Goal: Use online tool/utility: Utilize a website feature to perform a specific function

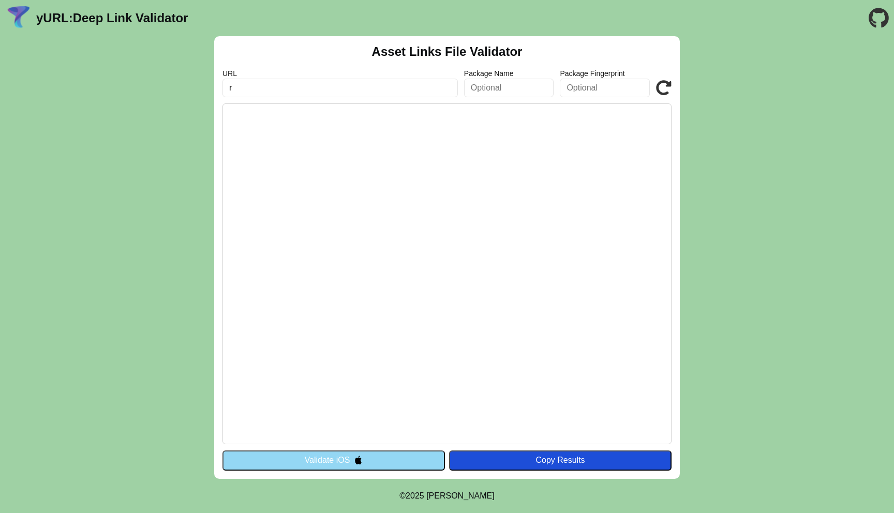
type input "r"
click at [279, 90] on input "r" at bounding box center [339, 88] width 235 height 19
paste input "rummyculture-cas.onelink.me"
type input "rummyculture-cas.onelink.me"
click at [470, 94] on input "text" at bounding box center [509, 88] width 90 height 19
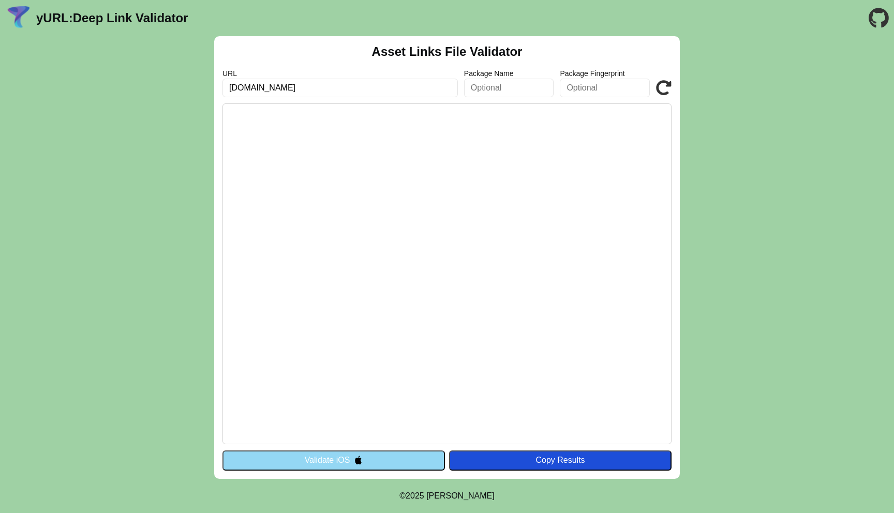
click at [344, 466] on button "Validate iOS" at bounding box center [333, 460] width 222 height 20
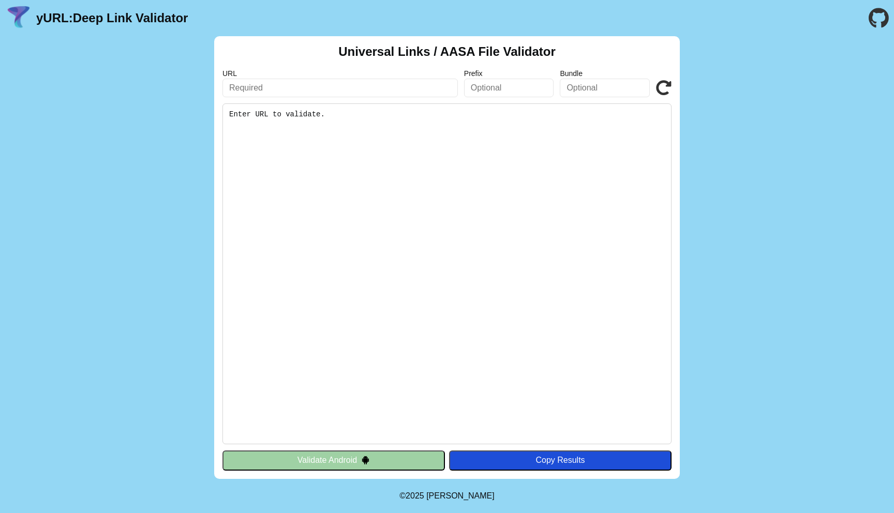
click at [346, 457] on button "Validate Android" at bounding box center [333, 460] width 222 height 20
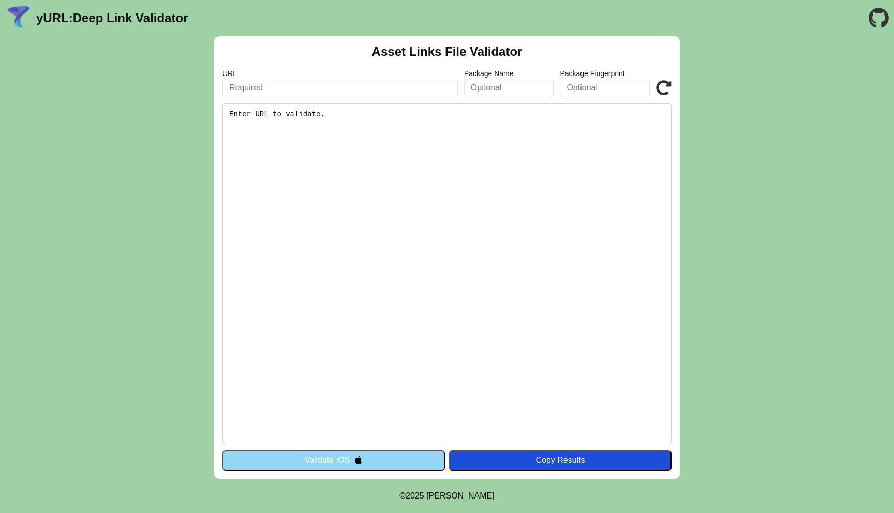
click at [286, 88] on input "text" at bounding box center [339, 88] width 235 height 19
paste input "https://rummyculture-cas.onelink.me/51lw?af_xp=custom&pid=fff&deep_link_value=h…"
click at [493, 89] on input "text" at bounding box center [509, 88] width 90 height 19
drag, startPoint x: 365, startPoint y: 88, endPoint x: 461, endPoint y: 88, distance: 96.2
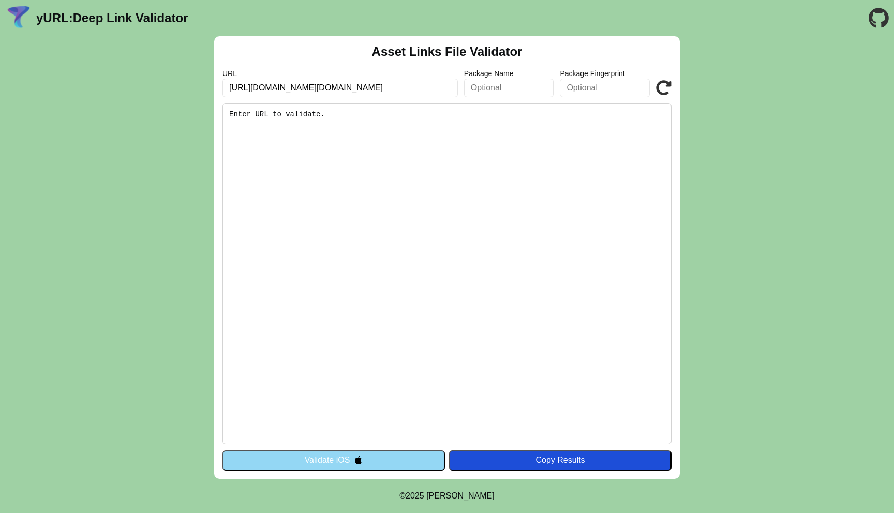
click at [461, 89] on div "URL [URL][DOMAIN_NAME][DOMAIN_NAME] Package Name Package Fingerprint Validate" at bounding box center [446, 83] width 449 height 28
click at [342, 86] on input "https://rummyculture-cas.onelink.me/51lw?af_xp=custom&pid=fff&deep_link_value=h…" at bounding box center [339, 88] width 235 height 19
drag, startPoint x: 451, startPoint y: 90, endPoint x: 384, endPoint y: 92, distance: 67.2
click at [384, 92] on input "https://rummyculture-cas.onelink.me/51lw?af_xp=custom&pid=fff&deep_link_value=h…" at bounding box center [339, 88] width 235 height 19
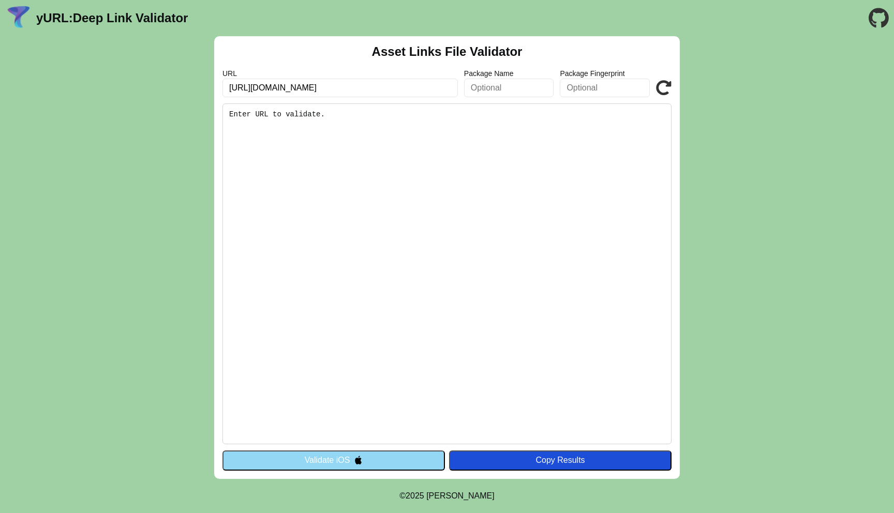
click at [367, 135] on pre "Enter URL to validate." at bounding box center [446, 273] width 449 height 341
click at [384, 88] on input "https://rummyculture-cas.onelink.me/51lw" at bounding box center [339, 88] width 235 height 19
type input "https://rummyculture-cas.onelink.me"
click at [380, 138] on pre "Enter URL to validate." at bounding box center [446, 273] width 449 height 341
click at [288, 111] on pre "Enter URL to validate." at bounding box center [446, 273] width 449 height 341
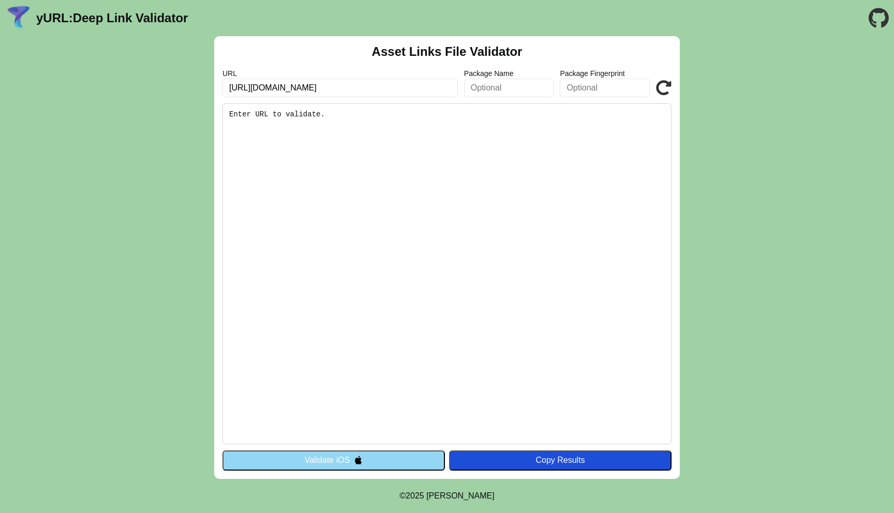
click at [481, 87] on input "text" at bounding box center [509, 88] width 90 height 19
click at [289, 465] on button "Validate iOS" at bounding box center [333, 460] width 222 height 20
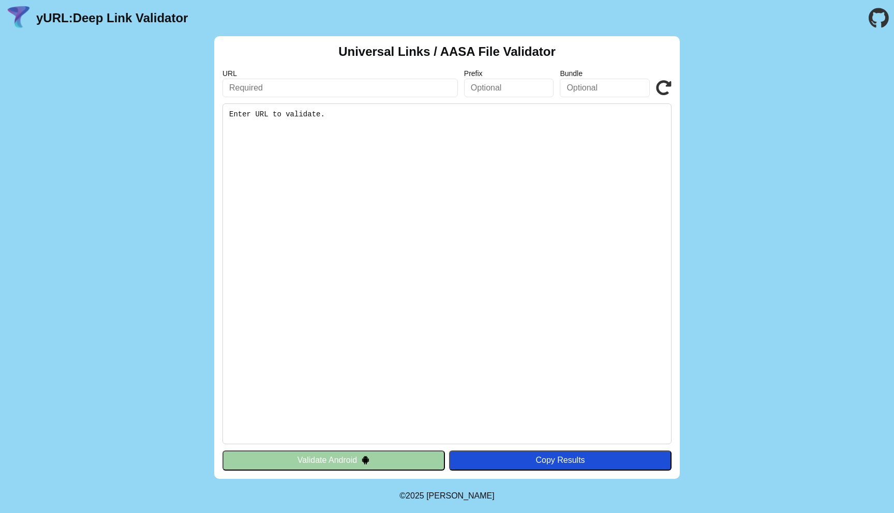
click at [289, 465] on button "Validate Android" at bounding box center [333, 460] width 222 height 20
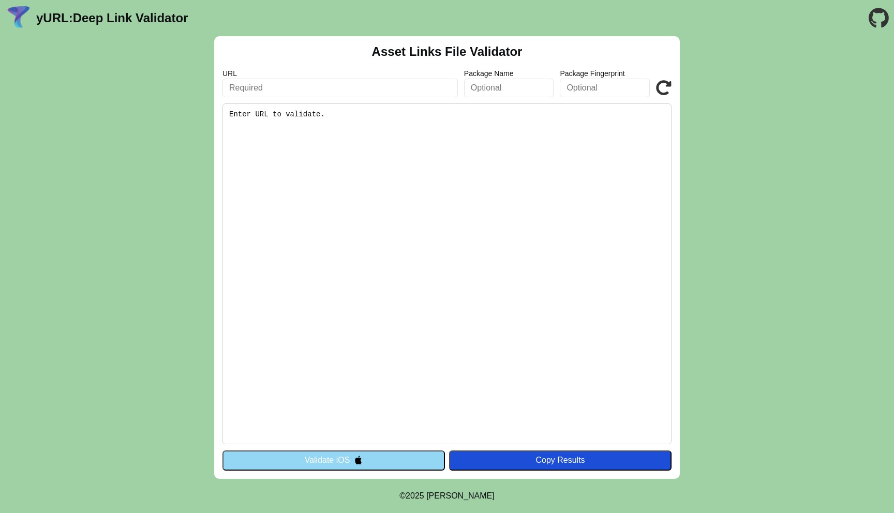
click at [249, 85] on input "text" at bounding box center [339, 88] width 235 height 19
click at [265, 86] on input "text" at bounding box center [339, 88] width 235 height 19
paste input "[URL][DOMAIN_NAME][DOMAIN_NAME]"
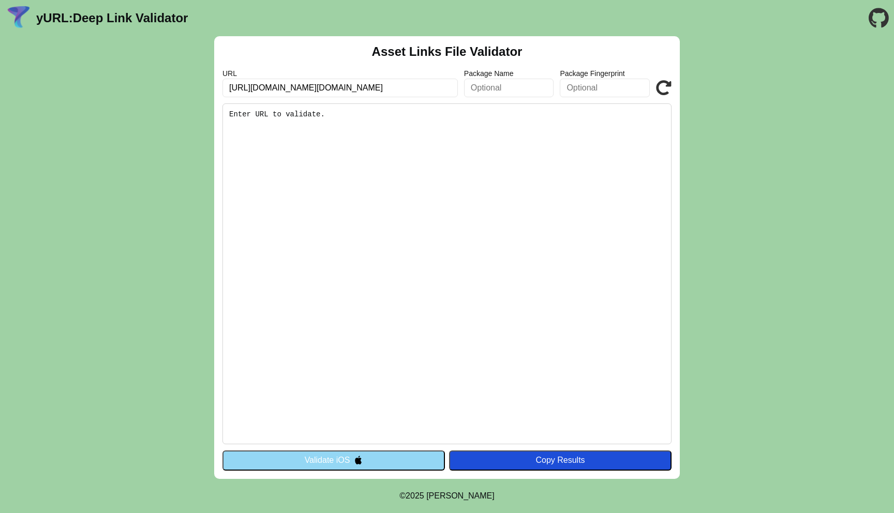
drag, startPoint x: 451, startPoint y: 89, endPoint x: 252, endPoint y: 95, distance: 198.7
click at [252, 95] on input "https://rummyculture-cas.onelink.me/51lw?af_xp=custom&pid=fff&deep_link_value=h…" at bounding box center [339, 88] width 235 height 19
type input "https://rummyculture-cas.onelink.me/51lw?af_xp=custom&pid=fff&deep_link_value=h…"
click at [668, 93] on icon at bounding box center [664, 88] width 16 height 16
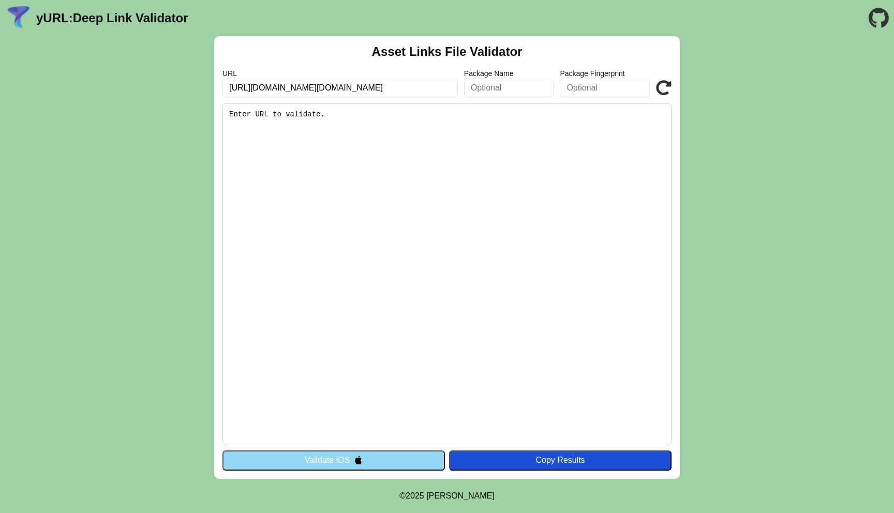
click at [668, 93] on icon at bounding box center [664, 88] width 16 height 16
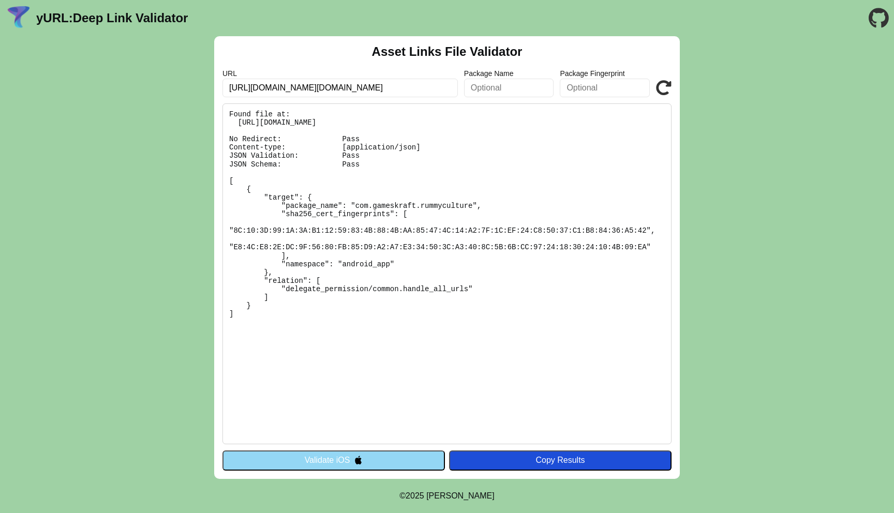
click at [419, 89] on input "[URL][DOMAIN_NAME][DOMAIN_NAME]" at bounding box center [339, 88] width 235 height 19
click at [419, 89] on input "https://rummyculture-cas.onelink.me/51lw?af_xp=custom&pid=fff&deep_link_value=h…" at bounding box center [339, 88] width 235 height 19
drag, startPoint x: 452, startPoint y: 86, endPoint x: 364, endPoint y: 87, distance: 87.9
click at [364, 87] on input "https://rummyculture-cas.onelink.me/51lw?af_xp=custom&pid=fff&deep_link_value=h…" at bounding box center [339, 88] width 235 height 19
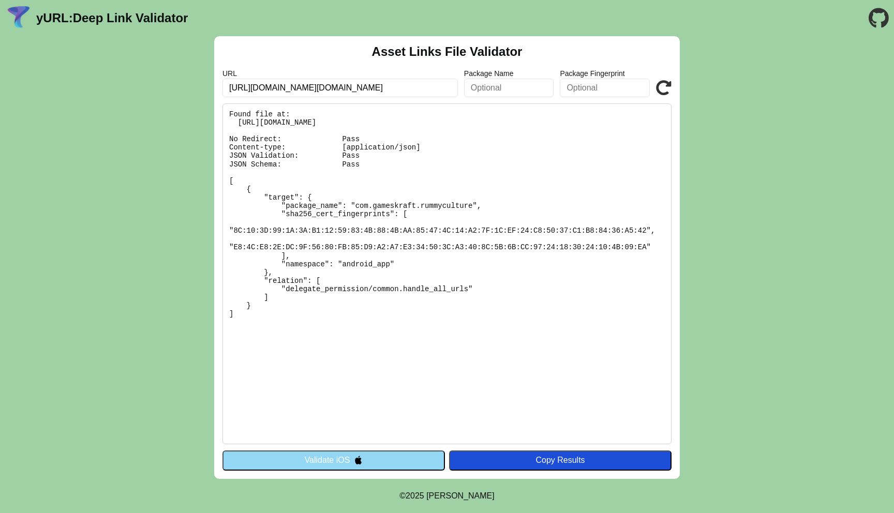
click at [364, 87] on input "https://rummyculture-cas.onelink.me/51lw?af_xp=custom&pid=fff&deep_link_value=h…" at bounding box center [339, 88] width 235 height 19
drag, startPoint x: 364, startPoint y: 87, endPoint x: 472, endPoint y: 85, distance: 108.1
click at [472, 85] on div "URL https://rummyculture-cas.onelink.me/51lw?af_xp=custom&pid=fff&deep_link_val…" at bounding box center [446, 83] width 449 height 28
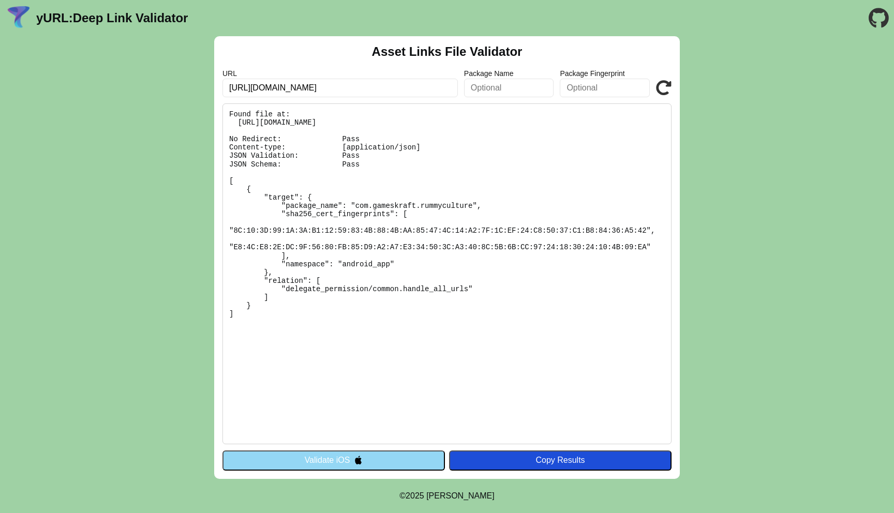
type input "https://rummyculture-cas.onelink.me"
click at [525, 188] on pre "Found file at: https://rummyculture-cas.onelink.me/.well-known/assetlinks.json …" at bounding box center [446, 273] width 449 height 341
click at [662, 90] on icon at bounding box center [664, 88] width 16 height 16
click at [493, 85] on input "text" at bounding box center [509, 88] width 90 height 19
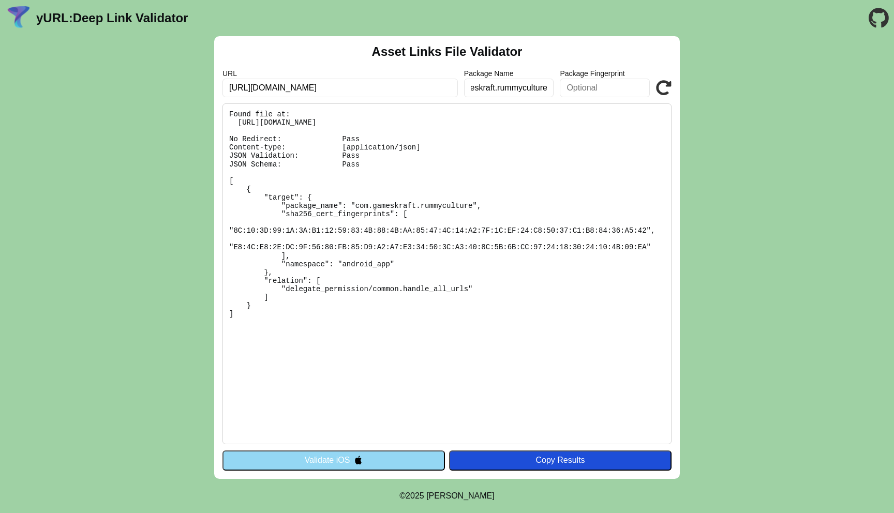
type input "com.gameskraft.rummyculture"
click at [584, 83] on input "text" at bounding box center [605, 88] width 90 height 19
drag, startPoint x: 232, startPoint y: 229, endPoint x: 649, endPoint y: 230, distance: 416.8
click at [649, 230] on pre "Found file at: https://rummyculture-cas.onelink.me/.well-known/assetlinks.json …" at bounding box center [446, 273] width 449 height 341
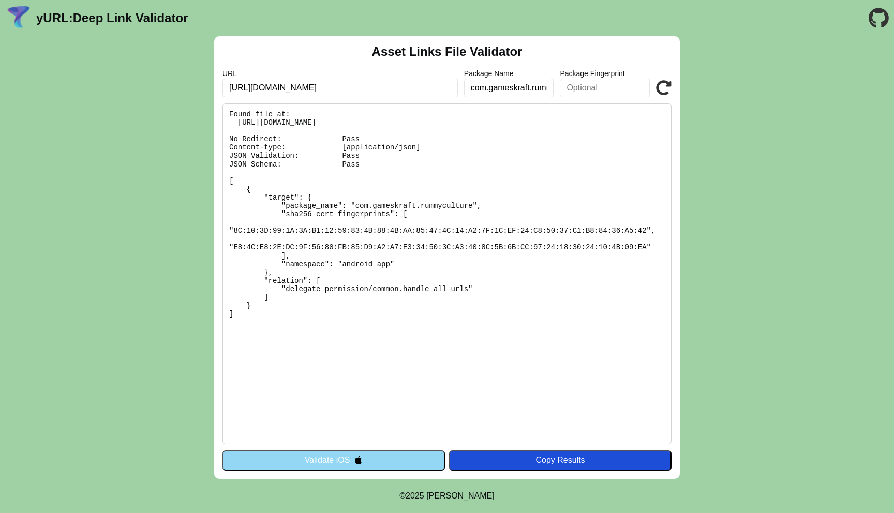
click at [578, 86] on input "text" at bounding box center [605, 88] width 90 height 19
paste input "8C:10:3D:99:1A:3A:B1:12:59:83:4B:88:4B:AA:85:47:4C:14:A2:7F:1C:EF:24:C8:50:37:C…"
type input "8C:10:3D:99:1A:3A:B1:12:59:83:4B:88:4B:AA:85:47:4C:14:A2:7F:1C:EF:24:C8:50:37:C…"
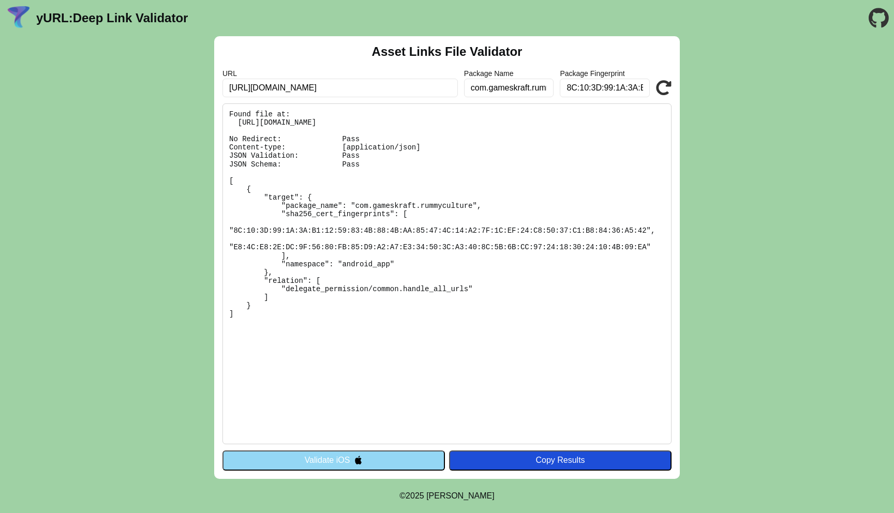
click at [667, 90] on icon at bounding box center [664, 88] width 16 height 16
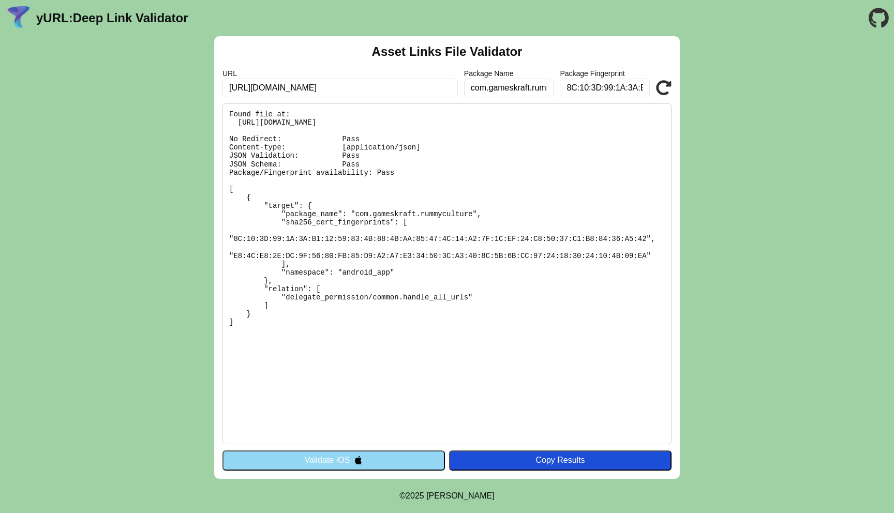
click at [356, 141] on pre "Found file at: [URL][DOMAIN_NAME] No Redirect: Pass Content-type: [application/…" at bounding box center [446, 273] width 449 height 341
click at [366, 462] on button "Validate iOS" at bounding box center [333, 460] width 222 height 20
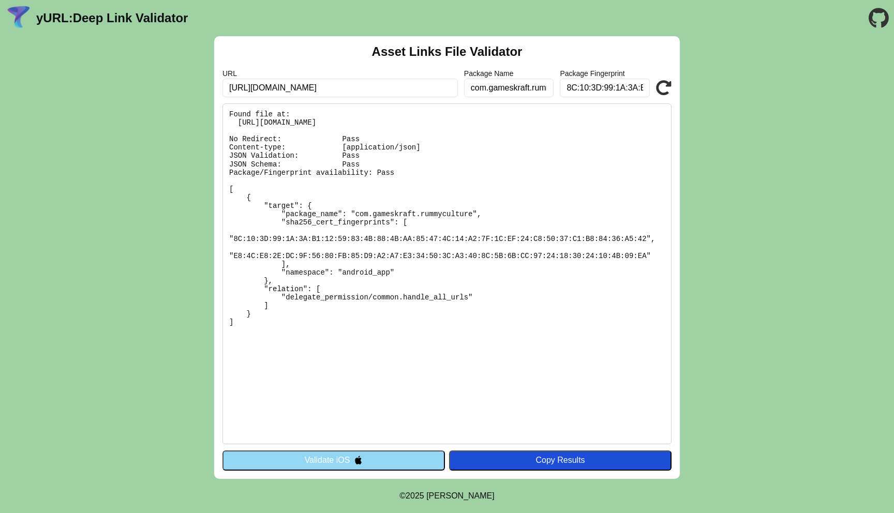
click at [337, 455] on button "Validate iOS" at bounding box center [333, 460] width 222 height 20
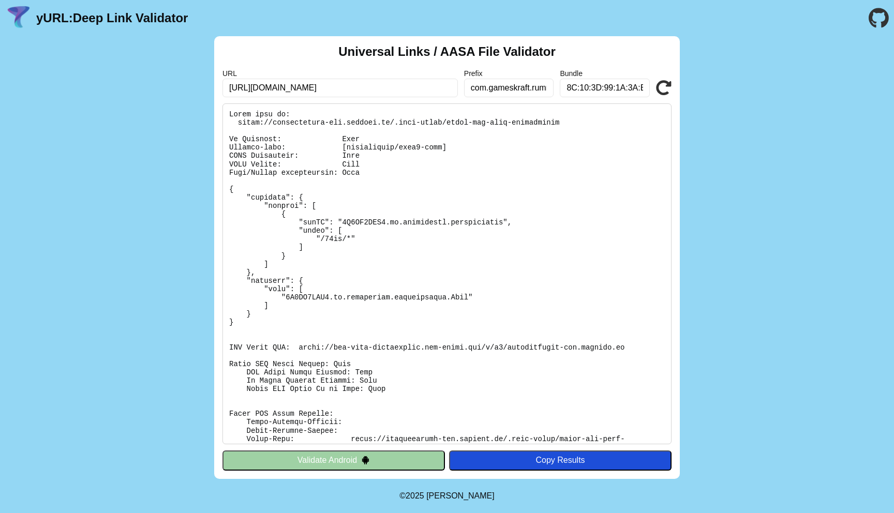
click at [336, 461] on button "Validate Android" at bounding box center [333, 460] width 222 height 20
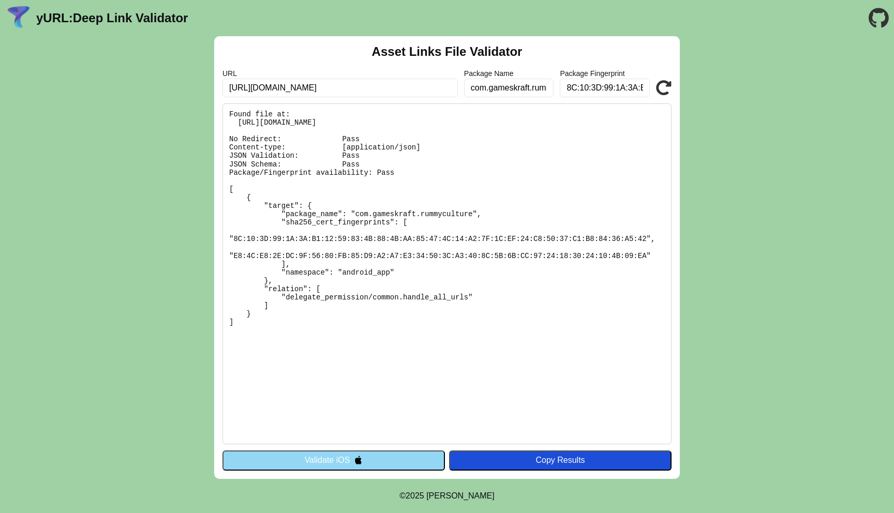
click at [705, 119] on div "Asset Links File Validator URL https://rummyculture-cas.onelink.me Package Name…" at bounding box center [447, 257] width 894 height 443
